Goal: Task Accomplishment & Management: Use online tool/utility

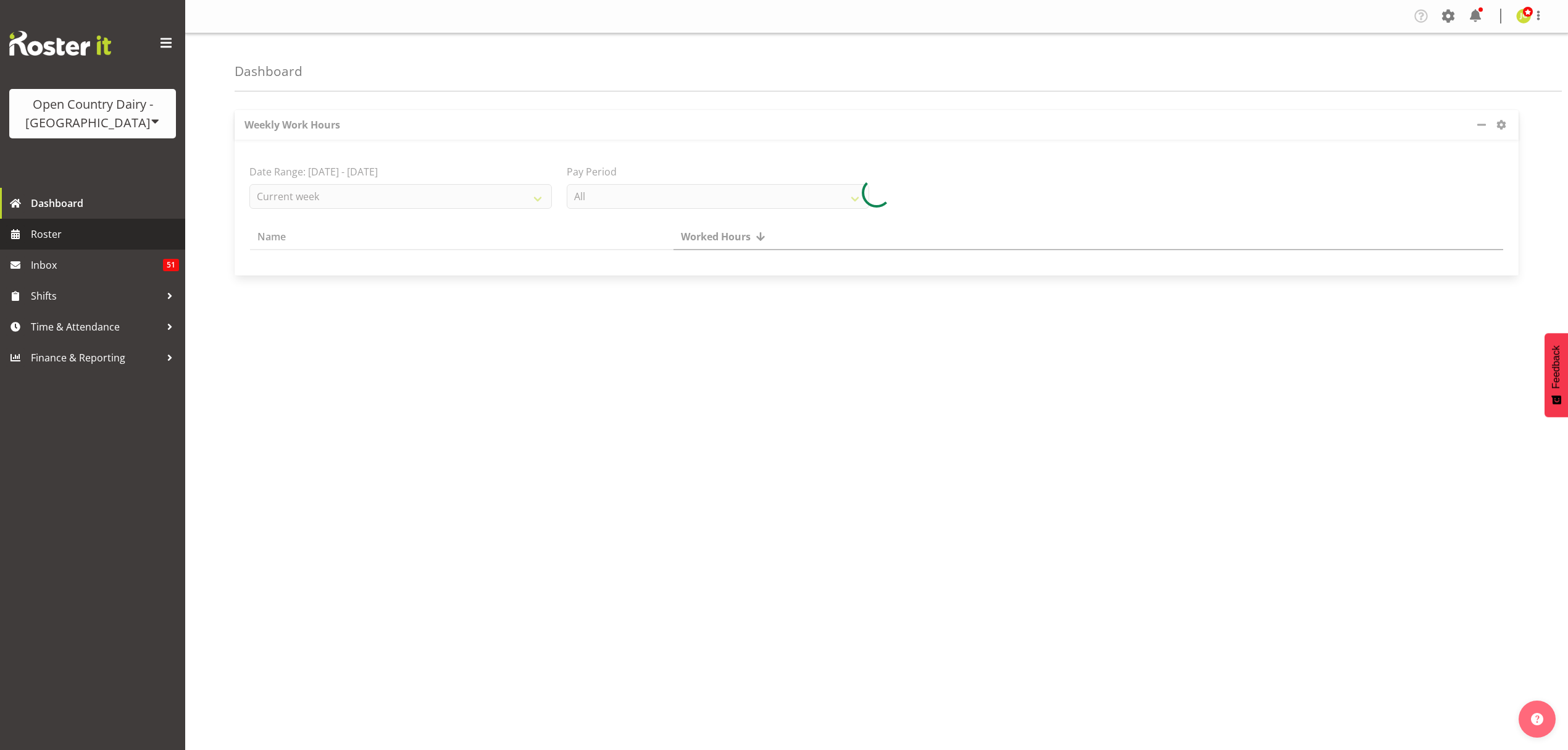
click at [127, 240] on span "Roster" at bounding box center [105, 234] width 148 height 19
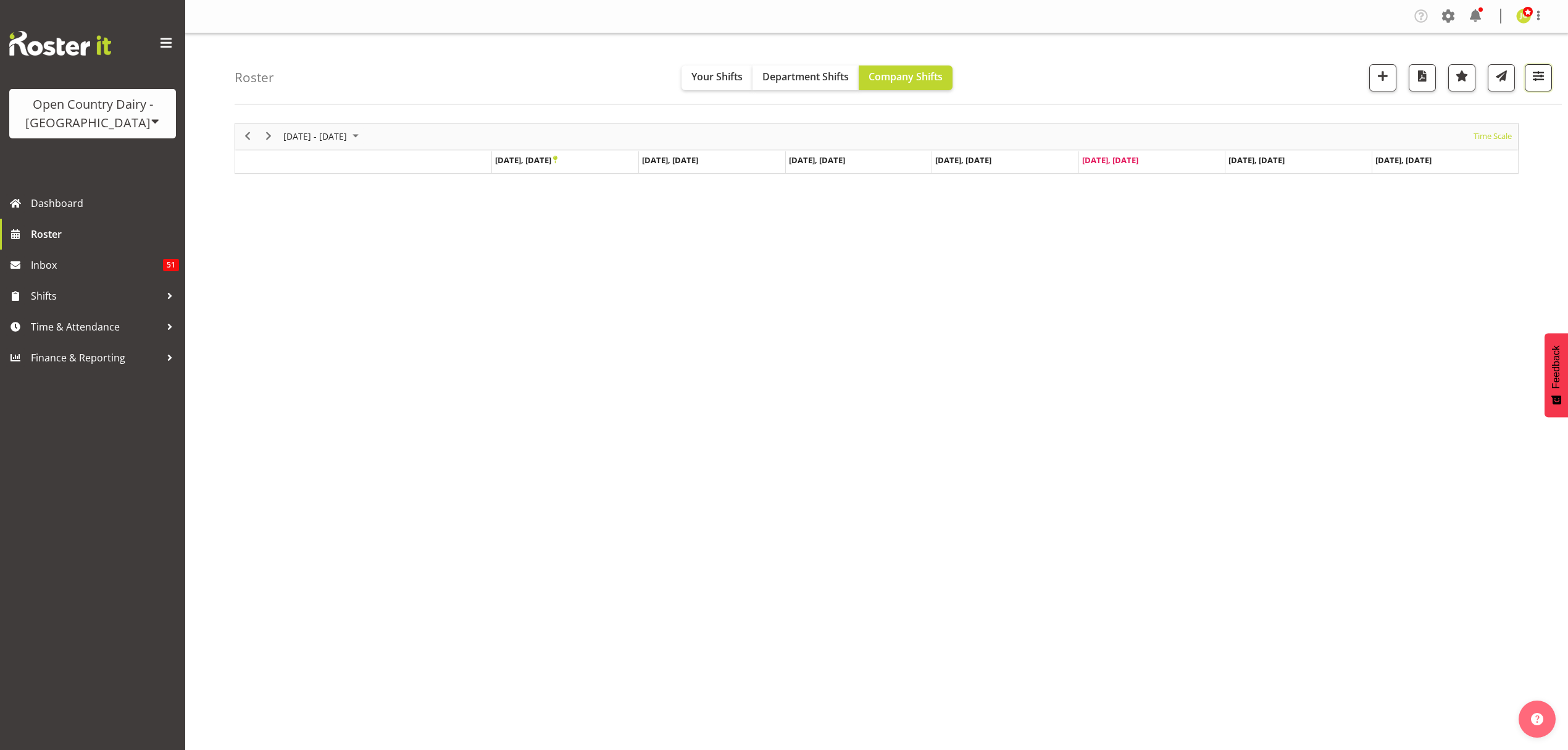
click at [1530, 80] on span "button" at bounding box center [1539, 76] width 16 height 16
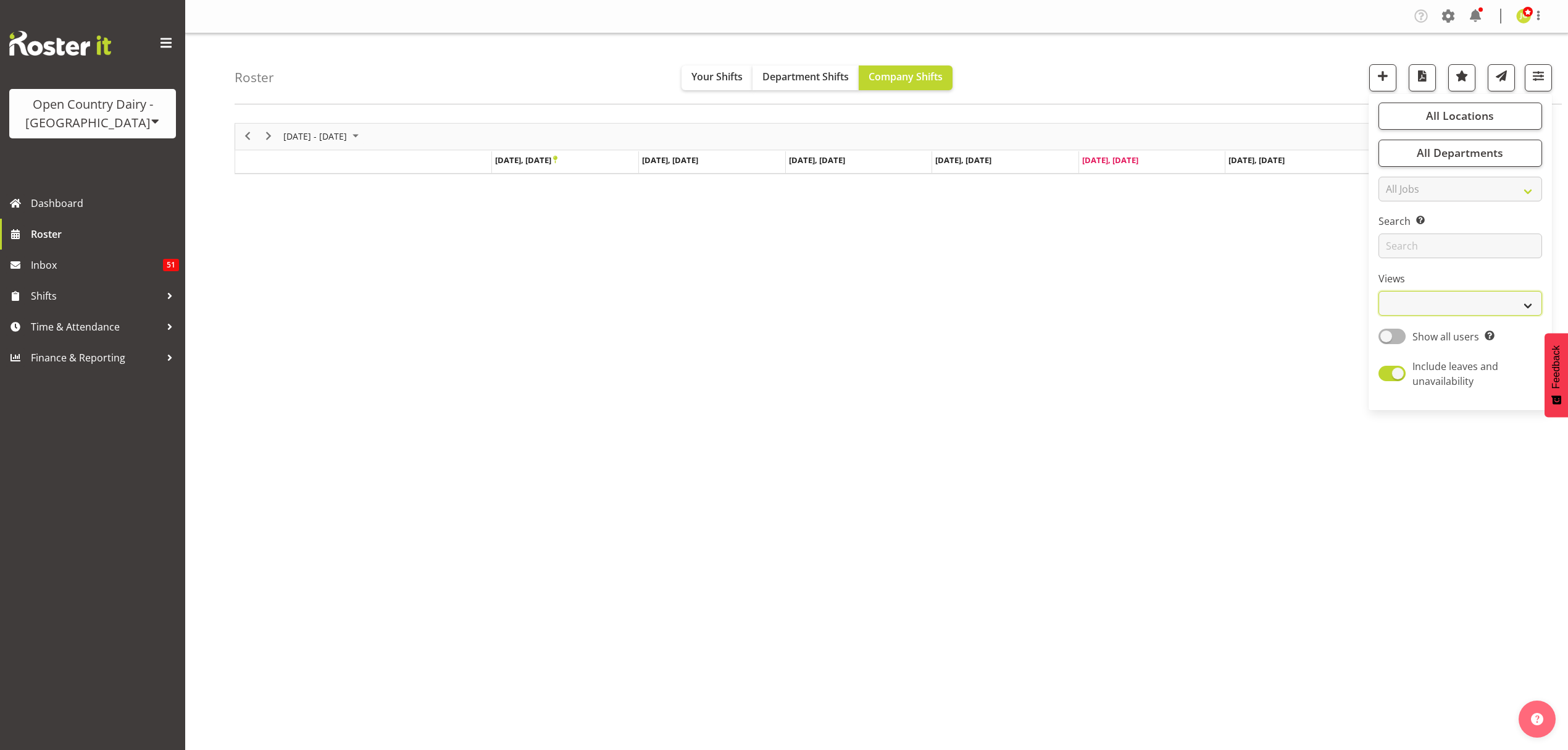
drag, startPoint x: 1453, startPoint y: 294, endPoint x: 1450, endPoint y: 312, distance: 18.2
click at [1453, 294] on select "Staff Role Shift - Horizontal Shift - Vertical Staff - Location" at bounding box center [1460, 303] width 164 height 24
select select "shift"
click at [1379, 292] on select "Staff Role Shift - Horizontal Shift - Vertical Staff - Location" at bounding box center [1460, 303] width 164 height 24
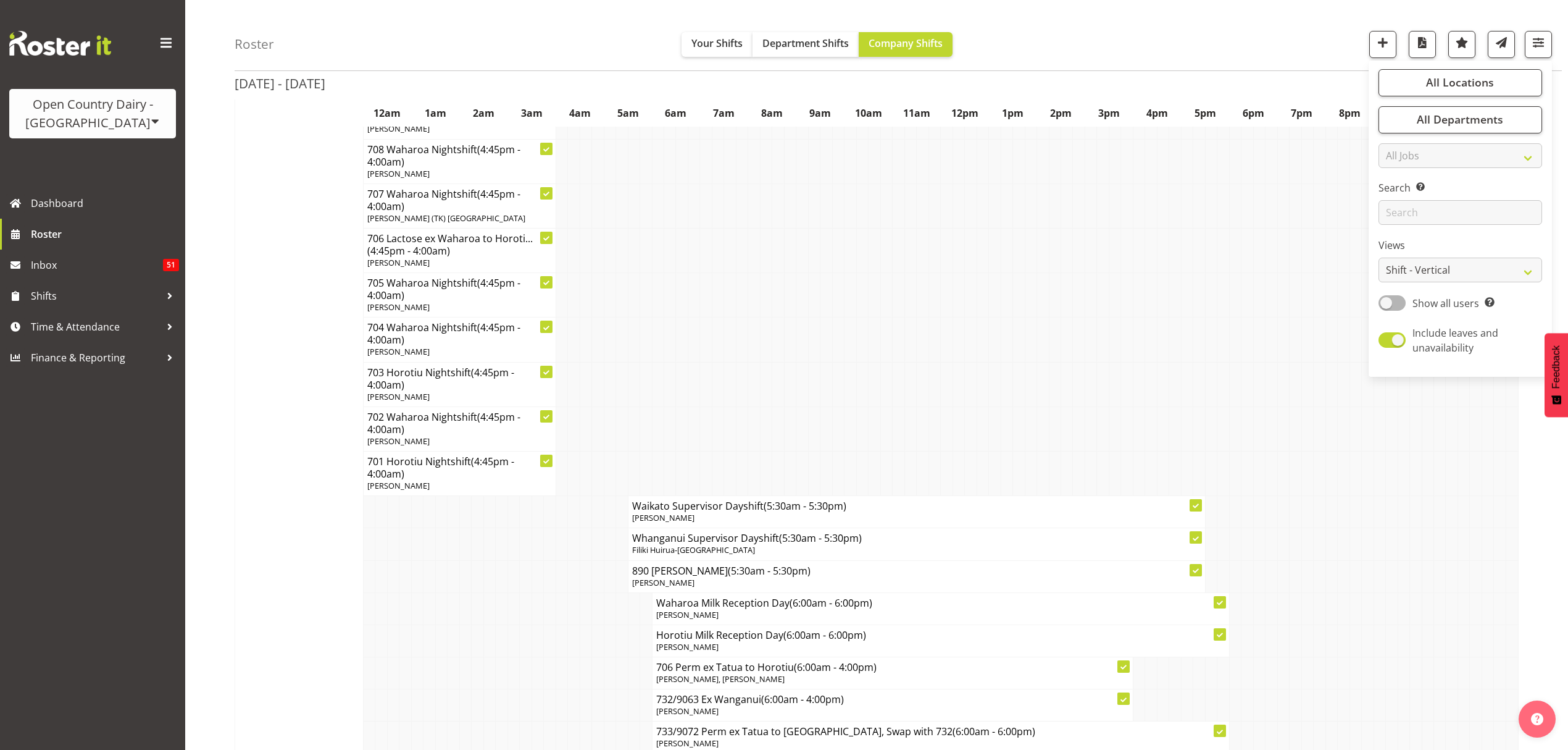
scroll to position [1812, 0]
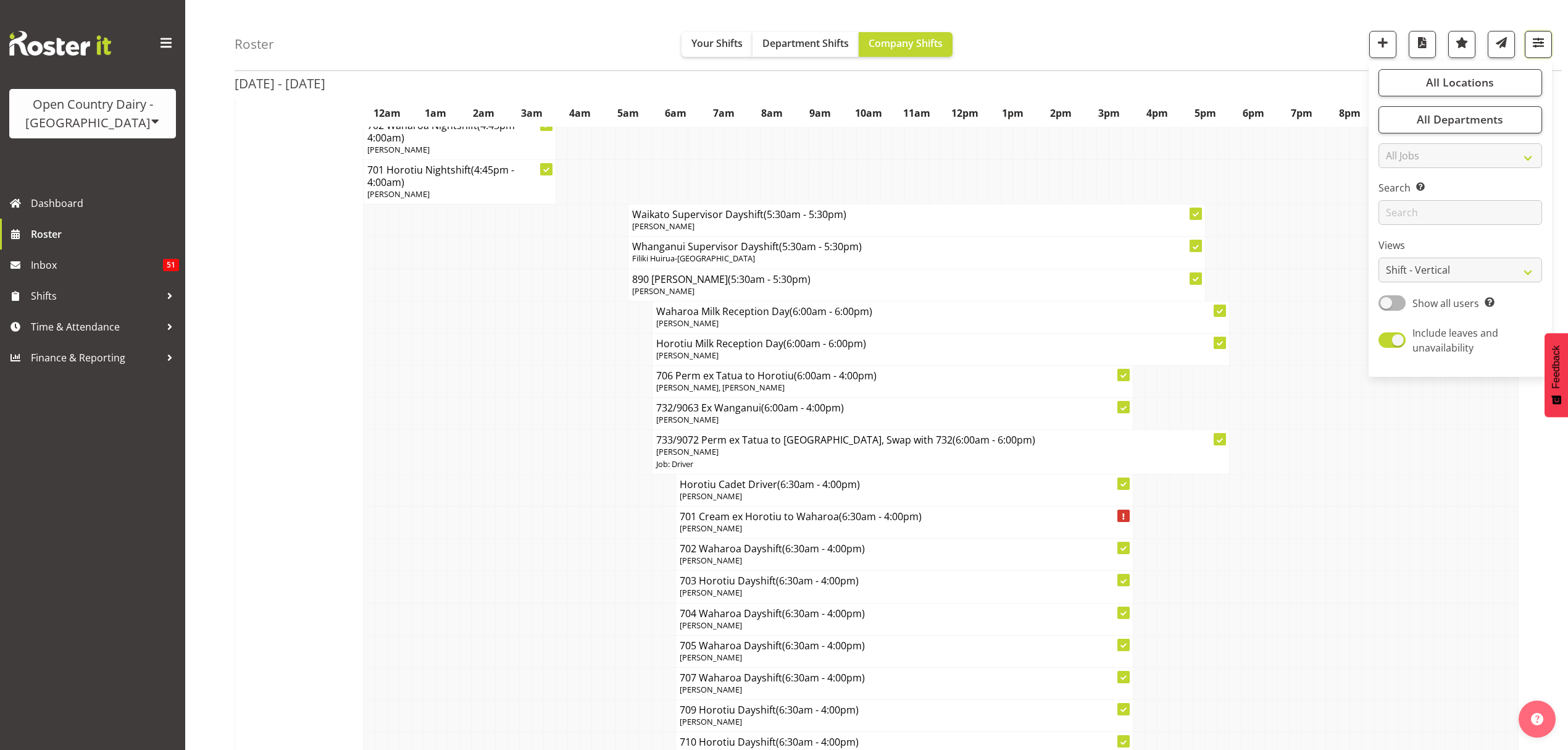
click at [1537, 42] on span "button" at bounding box center [1539, 43] width 16 height 16
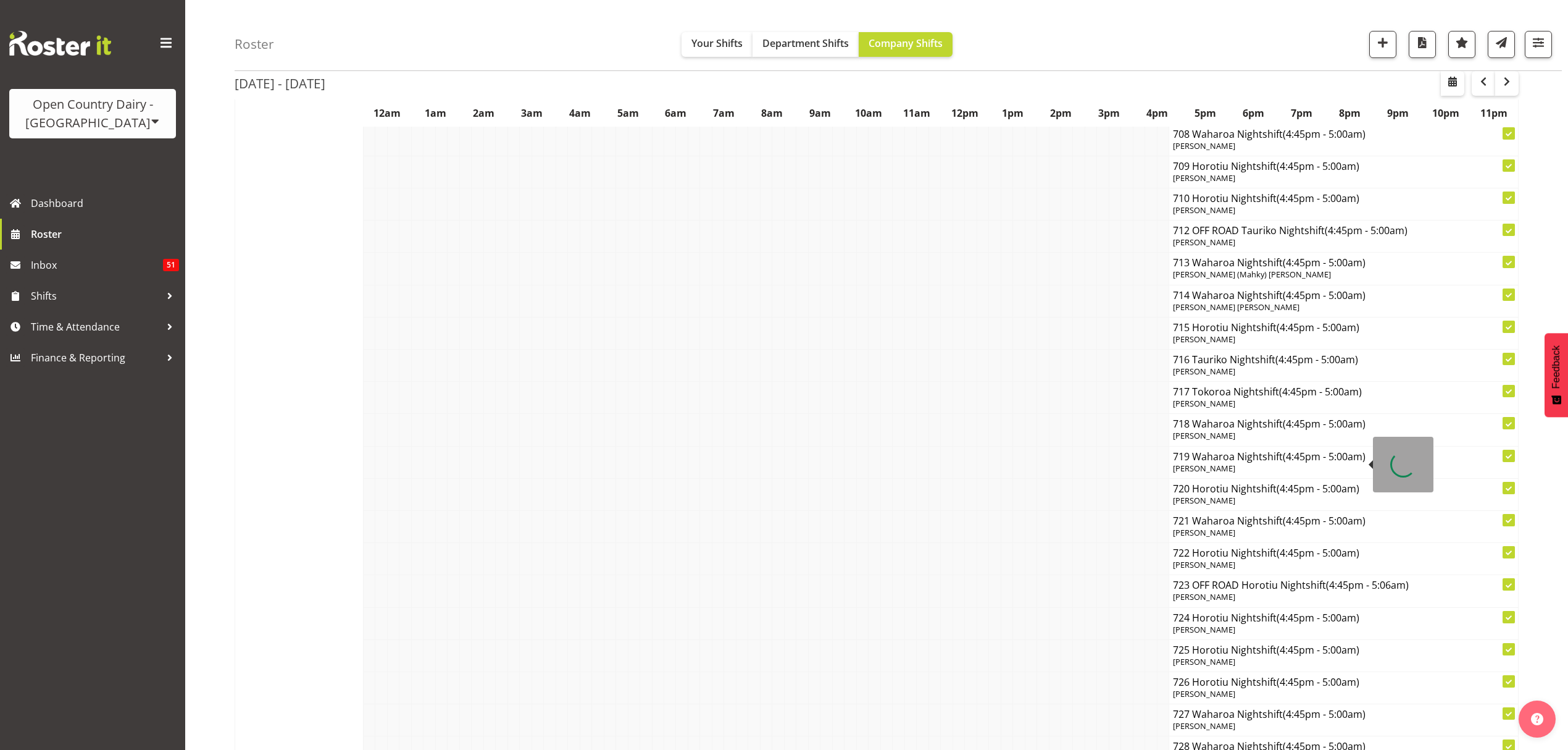
scroll to position [8566, 0]
